Goal: Find specific page/section: Find specific page/section

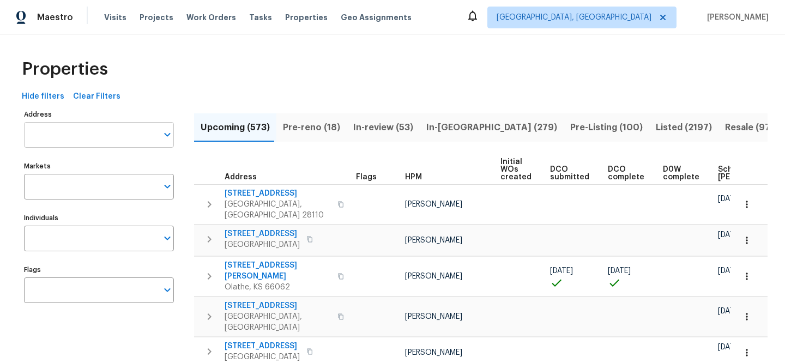
click at [135, 140] on input "Address" at bounding box center [91, 135] width 134 height 26
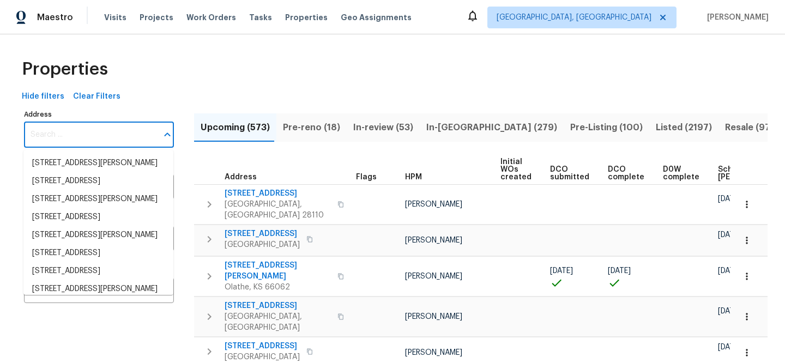
paste input "19500 Morgana Dr"
type input "19500 Morgana Dr"
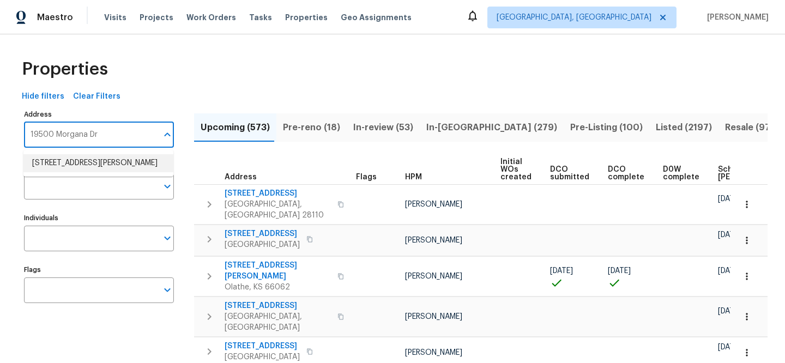
click at [123, 164] on li "[STREET_ADDRESS][PERSON_NAME]" at bounding box center [98, 163] width 150 height 18
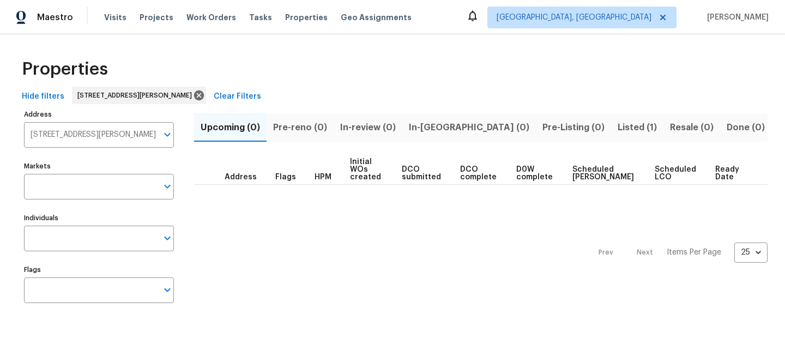
click at [618, 125] on span "Listed (1)" at bounding box center [637, 127] width 39 height 15
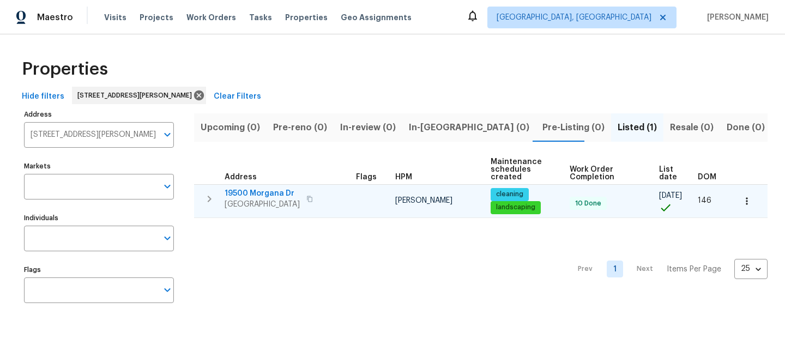
click at [278, 190] on span "19500 Morgana Dr" at bounding box center [262, 193] width 75 height 11
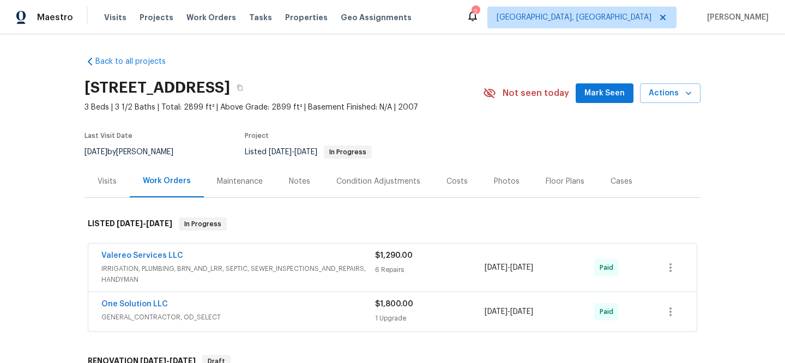
click at [244, 271] on span "IRRIGATION, PLUMBING, BRN_AND_LRR, SEPTIC, SEWER_INSPECTIONS_AND_REPAIRS, HANDY…" at bounding box center [238, 274] width 274 height 22
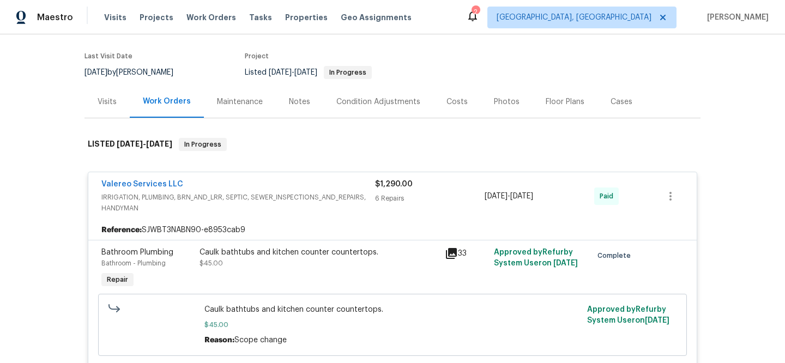
scroll to position [217, 0]
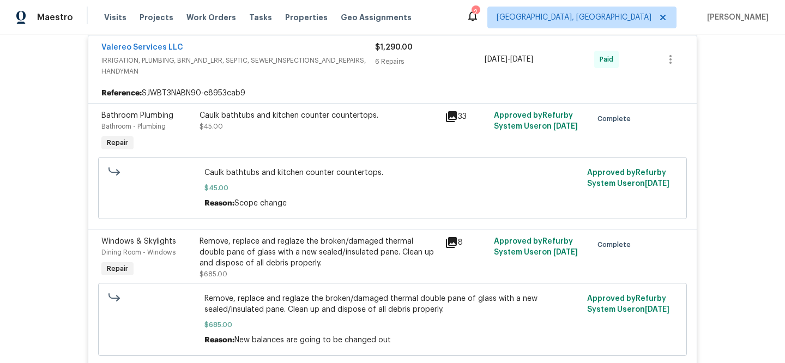
click at [452, 243] on icon at bounding box center [451, 242] width 11 height 11
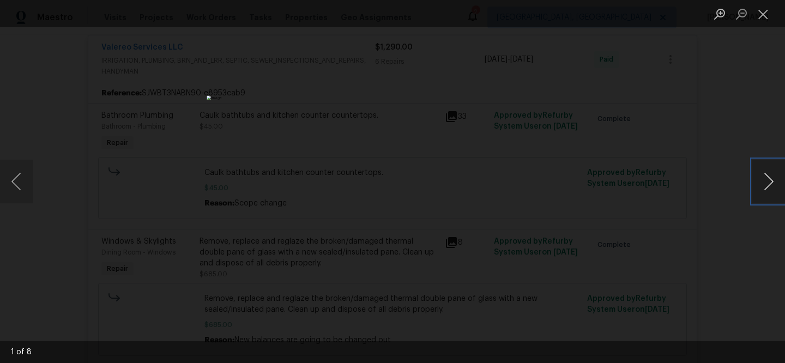
click at [778, 189] on button "Next image" at bounding box center [769, 182] width 33 height 44
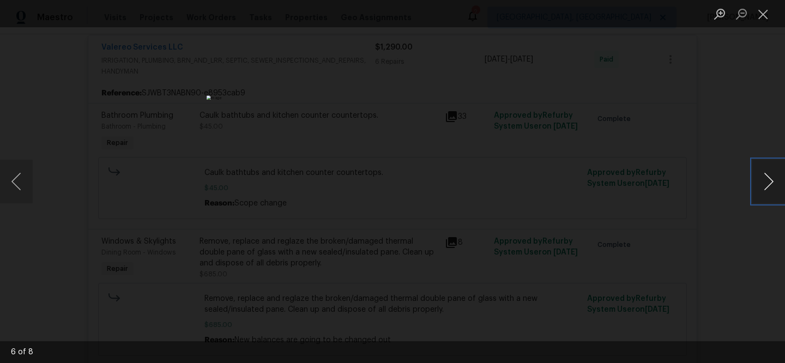
click at [778, 189] on button "Next image" at bounding box center [769, 182] width 33 height 44
click at [770, 19] on button "Close lightbox" at bounding box center [764, 13] width 22 height 19
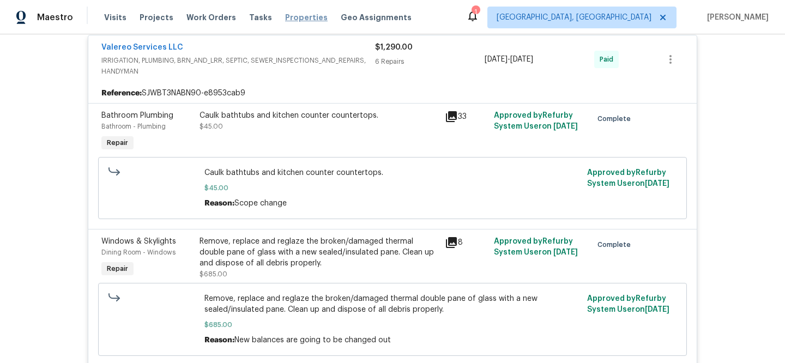
click at [285, 19] on span "Properties" at bounding box center [306, 17] width 43 height 11
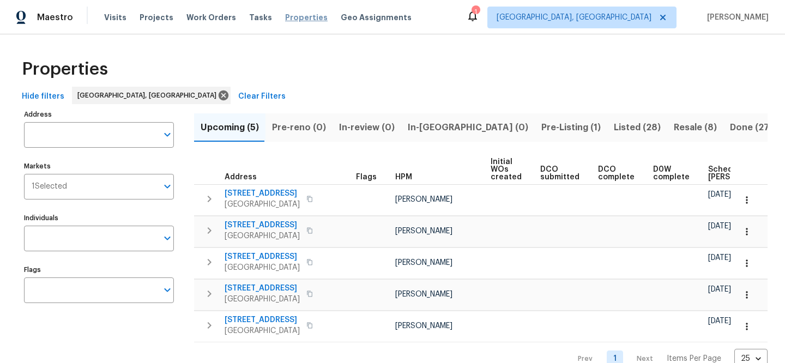
click at [290, 15] on span "Properties" at bounding box center [306, 17] width 43 height 11
click at [238, 94] on span "Clear Filters" at bounding box center [261, 97] width 47 height 14
